Goal: Find specific page/section: Find specific page/section

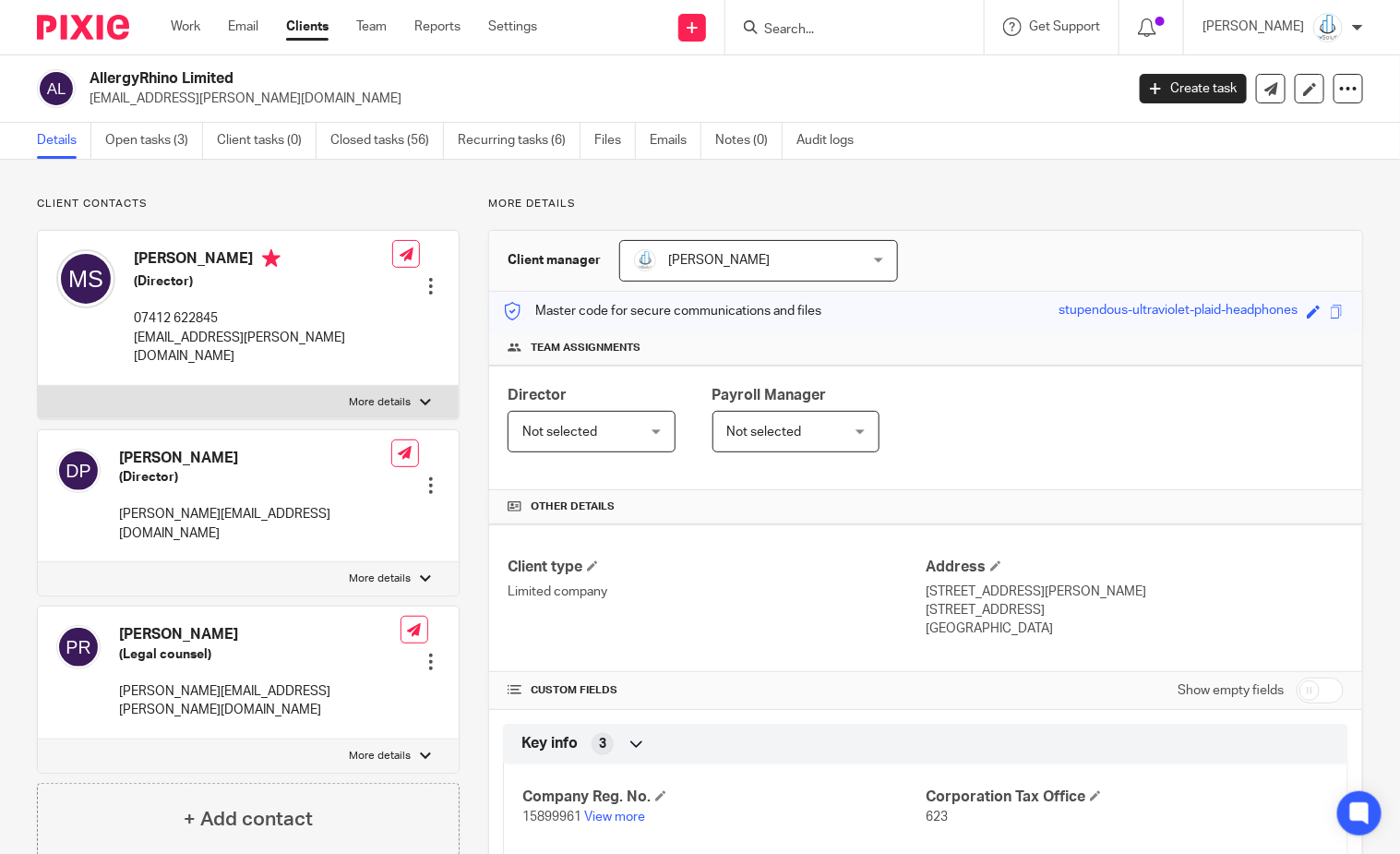
scroll to position [109, 0]
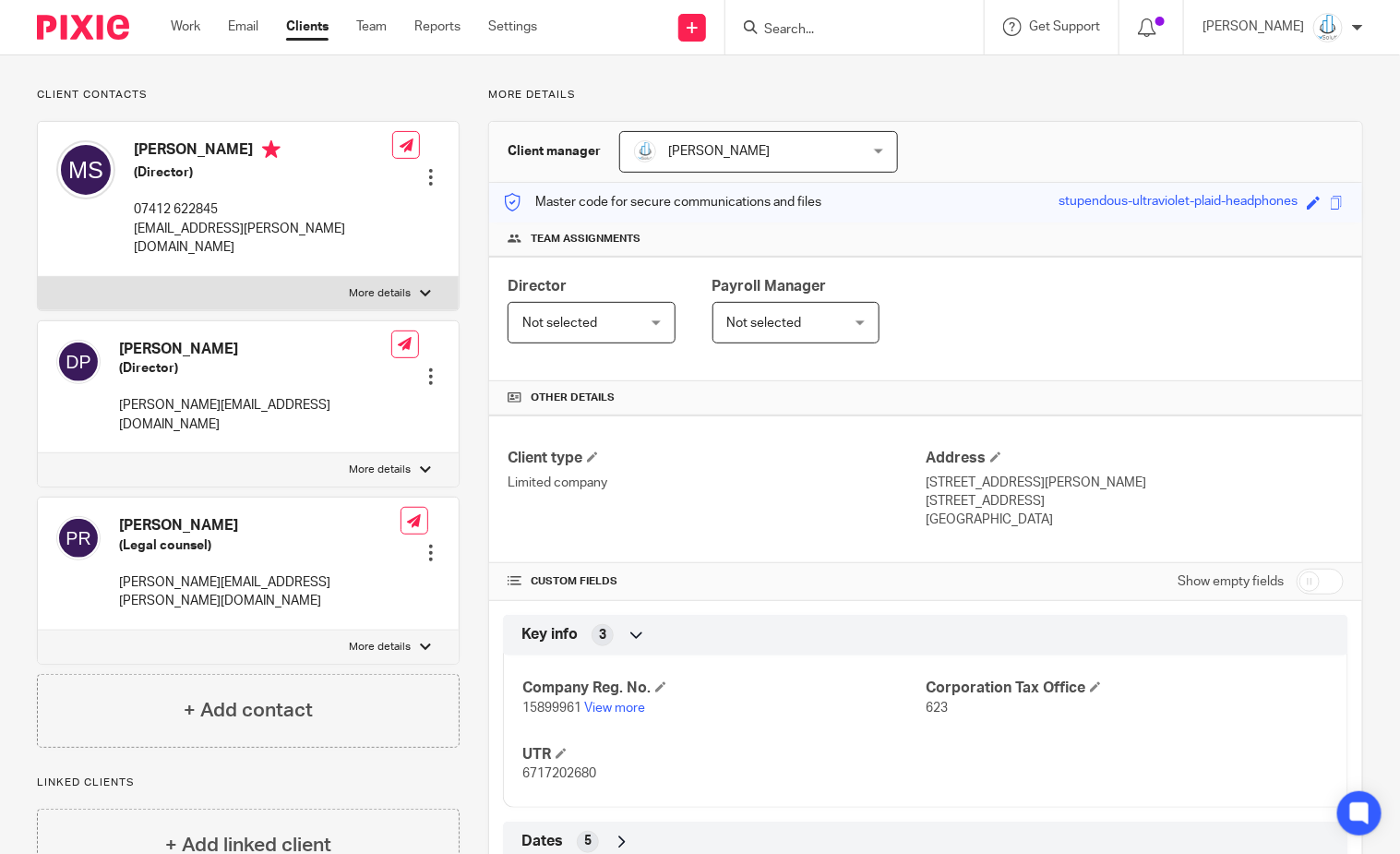
click at [861, 23] on input "Search" at bounding box center [845, 31] width 166 height 17
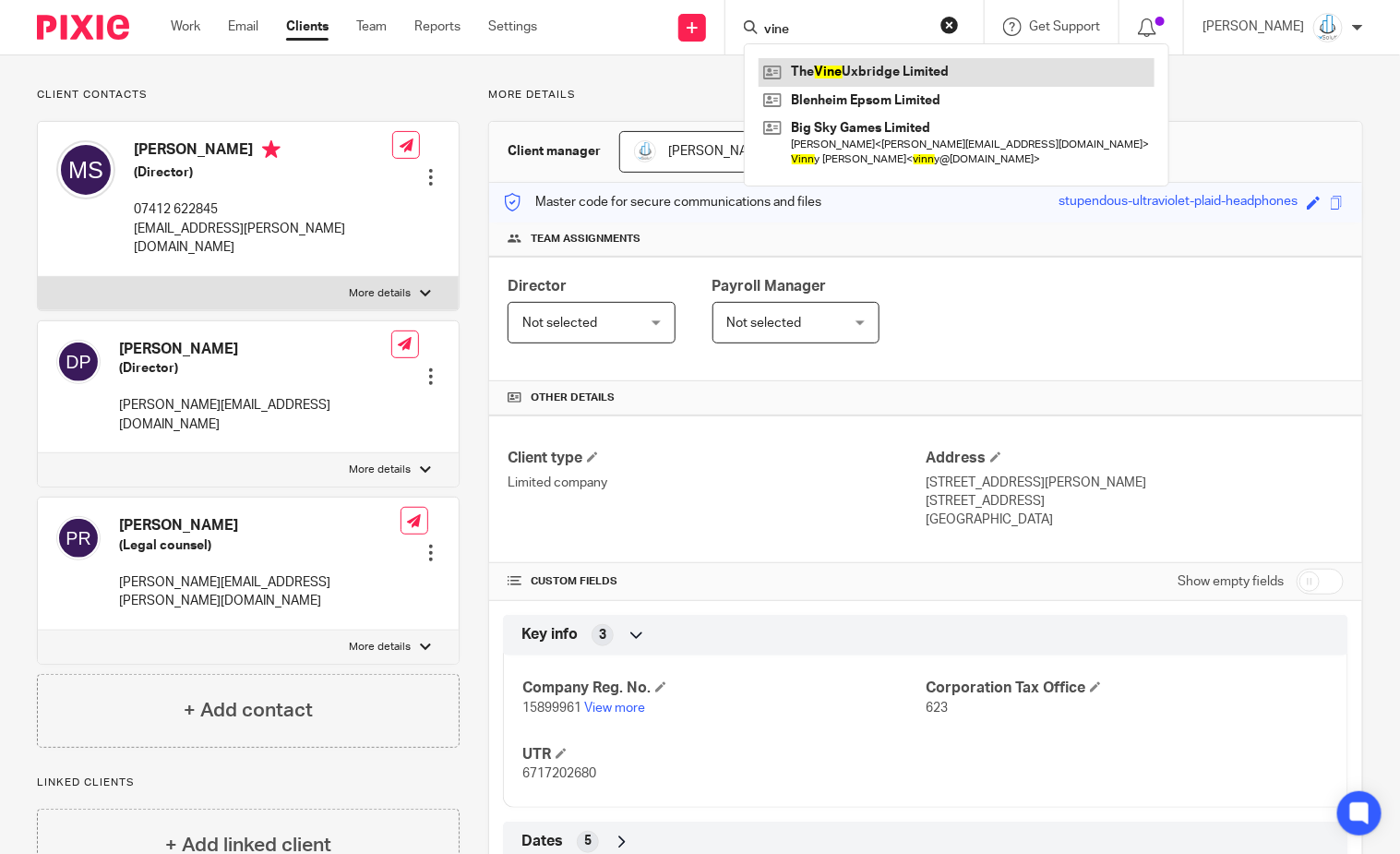
type input "vine"
click at [901, 78] on link at bounding box center [956, 72] width 396 height 28
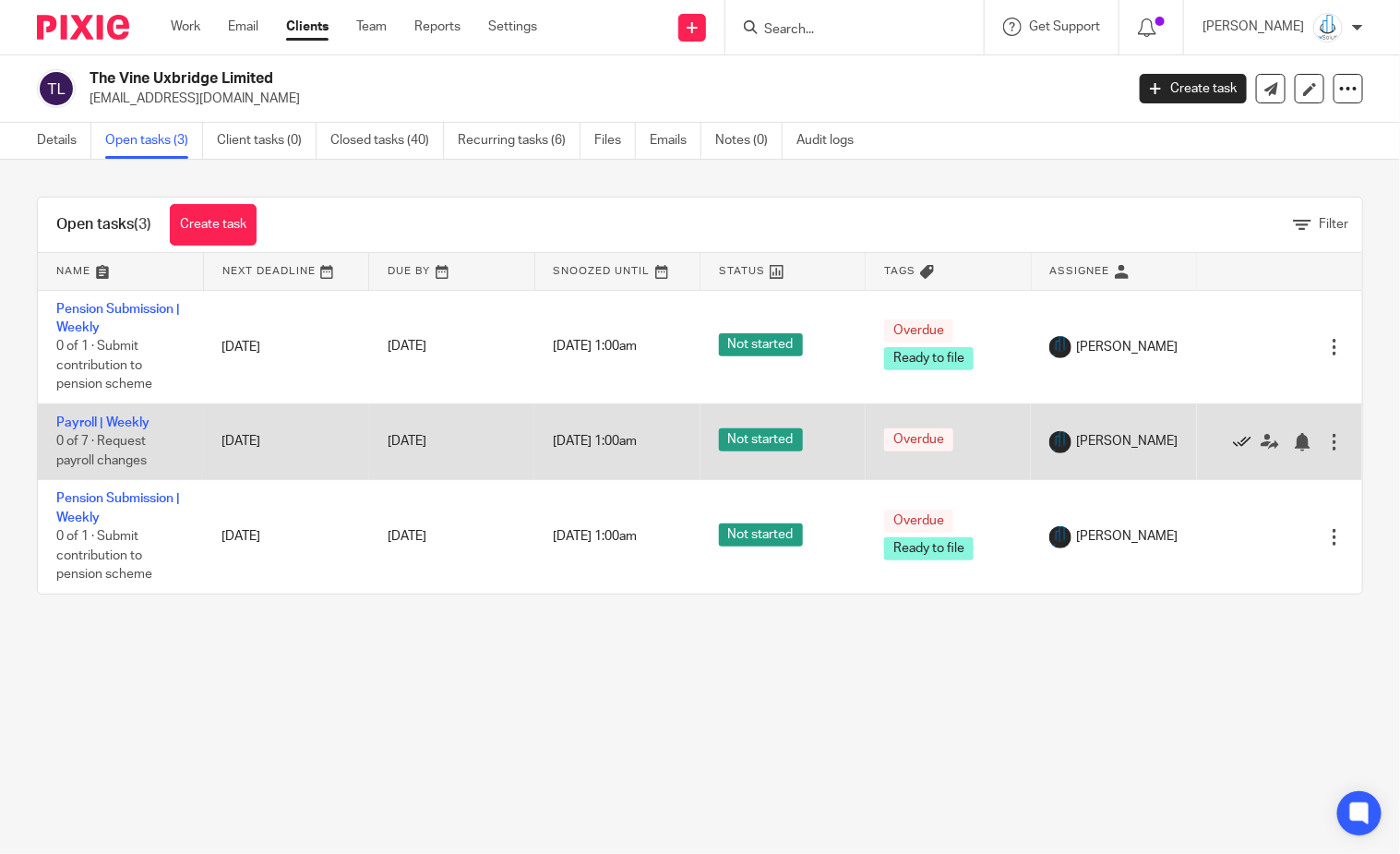
click at [1233, 444] on icon at bounding box center [1243, 442] width 19 height 19
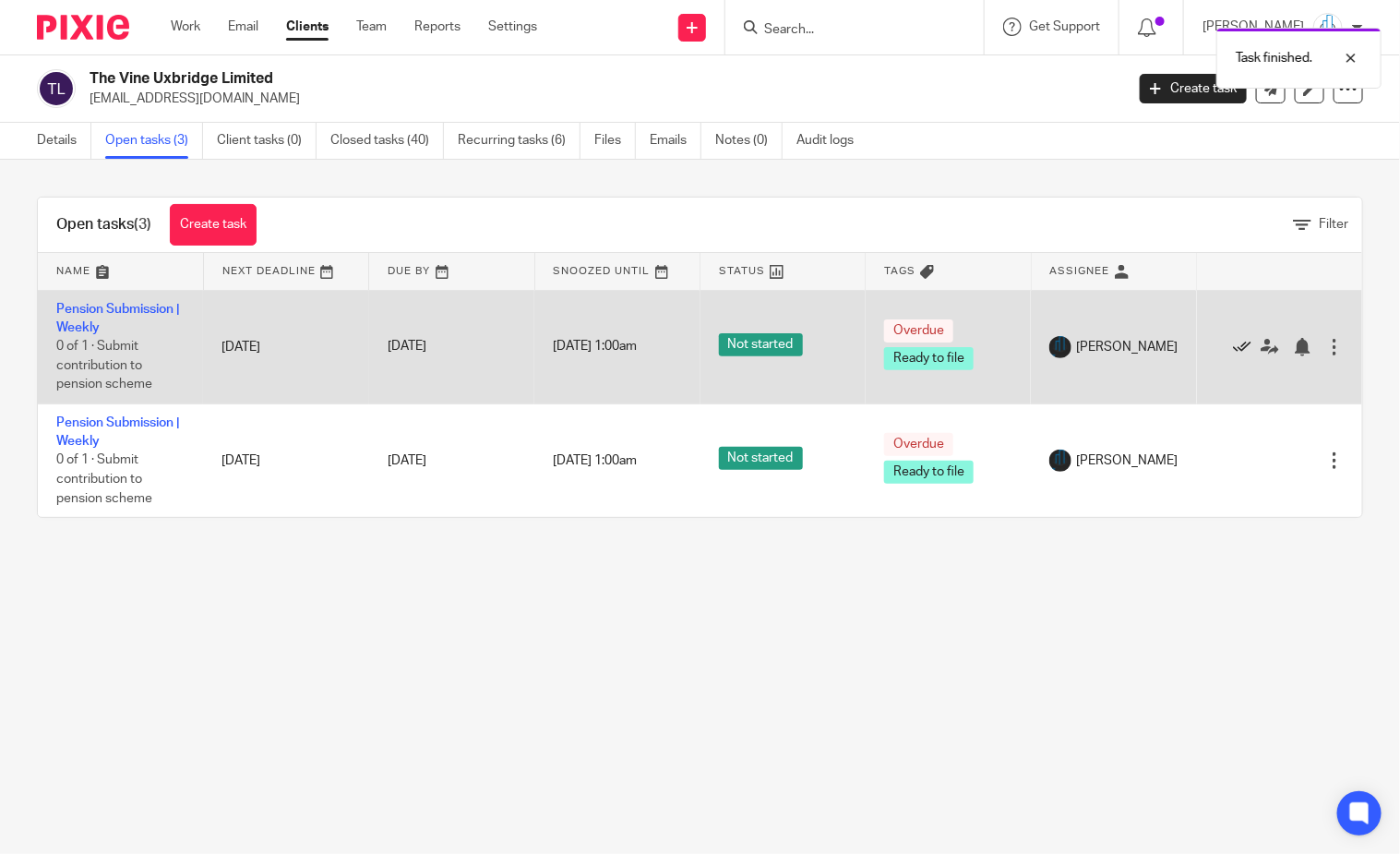
click at [1233, 350] on icon at bounding box center [1243, 347] width 19 height 19
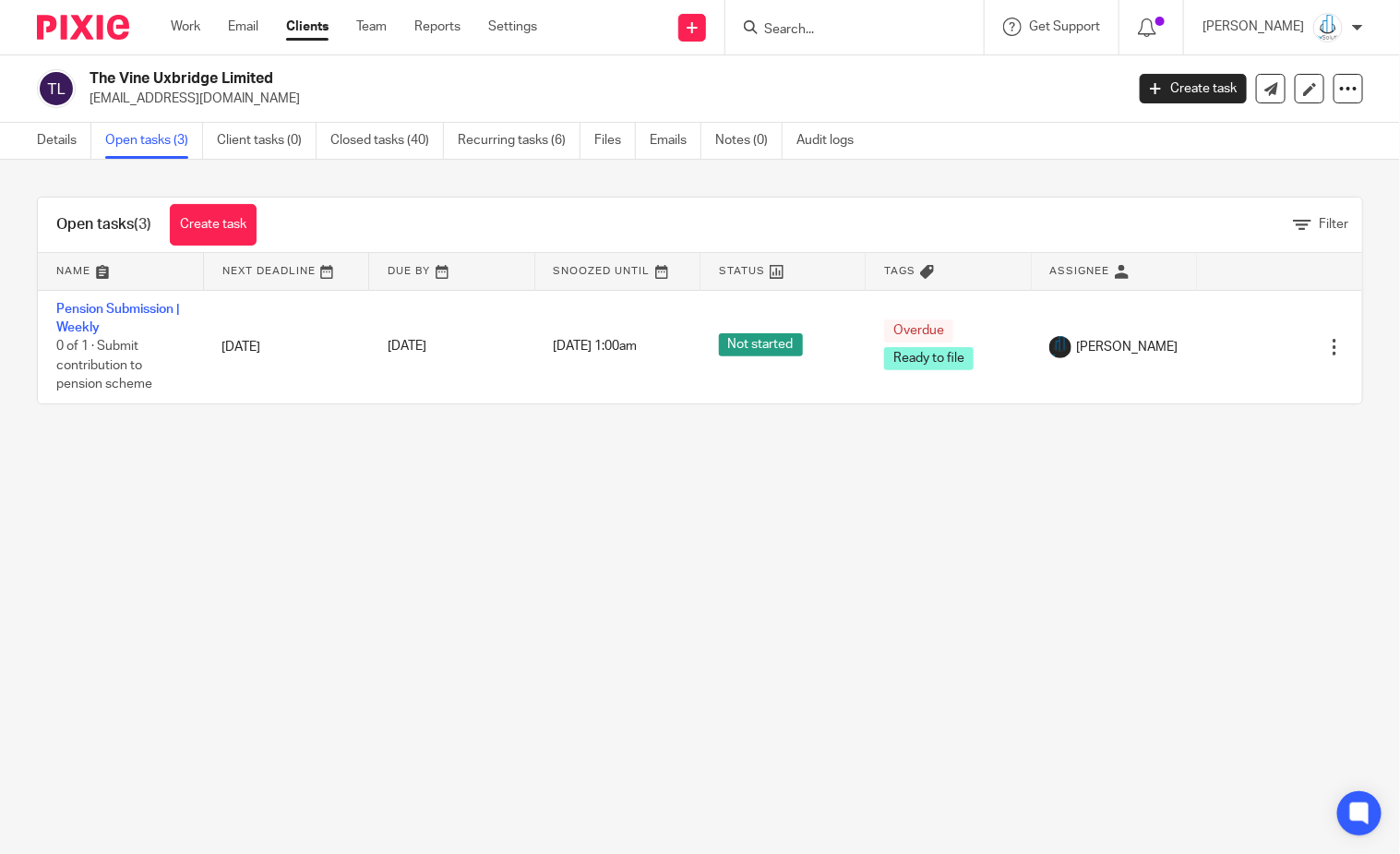
click at [842, 31] on input "Search" at bounding box center [845, 31] width 166 height 17
type input "cozy"
click at [929, 66] on link at bounding box center [873, 72] width 228 height 28
